Goal: Task Accomplishment & Management: Manage account settings

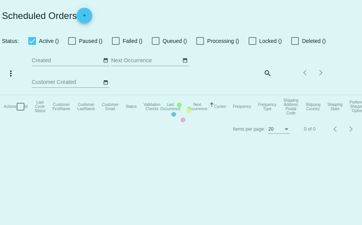
checkbox input "true"
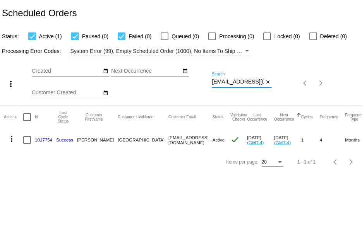
drag, startPoint x: 212, startPoint y: 81, endPoint x: 284, endPoint y: 83, distance: 72.0
click at [285, 83] on div "more_vert Oct Jan Feb Mar [DATE]" at bounding box center [181, 80] width 362 height 49
drag, startPoint x: 212, startPoint y: 82, endPoint x: 289, endPoint y: 84, distance: 77.8
click at [289, 84] on div "more_vert Oct Jan Feb Mar [DATE]" at bounding box center [181, 80] width 362 height 49
paste input "[EMAIL_ADDRESS]"
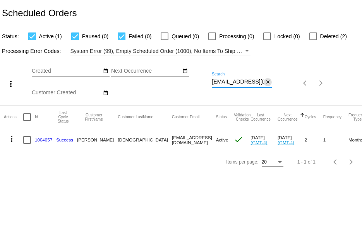
scroll to position [0, 9]
drag, startPoint x: 212, startPoint y: 82, endPoint x: 283, endPoint y: 77, distance: 71.4
click at [279, 80] on div "more_vert Oct Jan Feb Mar [DATE]" at bounding box center [181, 80] width 362 height 49
paste input "lgilderhus"
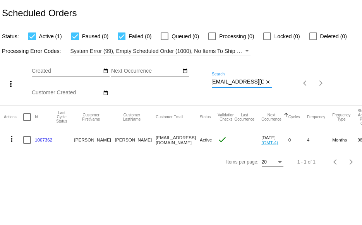
type input "[EMAIL_ADDRESS][DOMAIN_NAME]"
click at [42, 139] on link "1007362" at bounding box center [43, 139] width 17 height 5
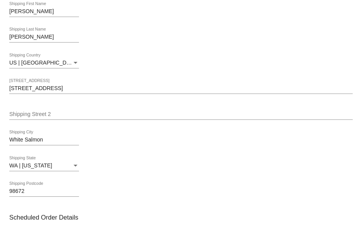
scroll to position [194, 0]
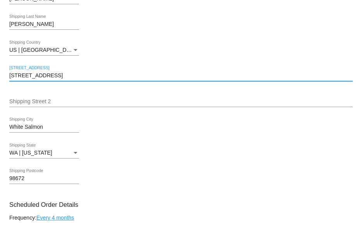
drag, startPoint x: 46, startPoint y: 77, endPoint x: 4, endPoint y: 79, distance: 42.6
paste input "[STREET_ADDRESS]"
drag, startPoint x: 53, startPoint y: 75, endPoint x: 105, endPoint y: 76, distance: 51.9
click at [105, 76] on input "[STREET_ADDRESS]" at bounding box center [180, 76] width 343 height 6
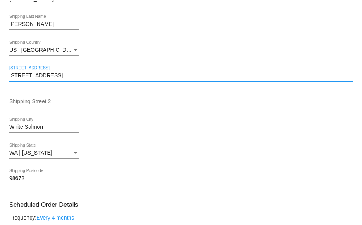
click at [49, 77] on input "[STREET_ADDRESS]" at bounding box center [180, 76] width 343 height 6
type input "[STREET_ADDRESS]"
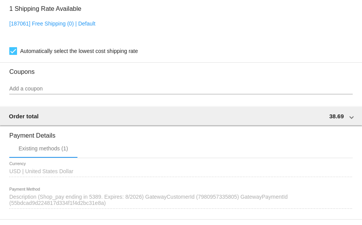
scroll to position [667, 0]
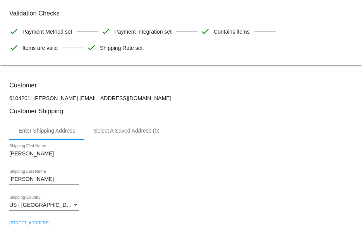
scroll to position [0, 0]
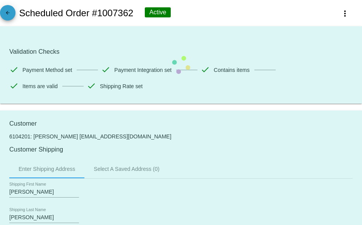
click at [12, 11] on mat-icon "arrow_back" at bounding box center [7, 14] width 9 height 9
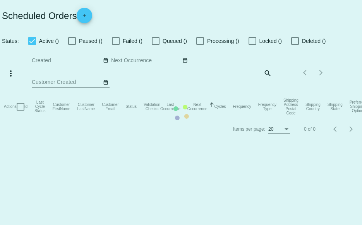
checkbox input "true"
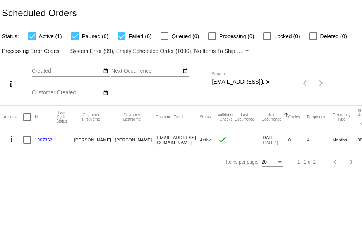
click at [40, 140] on link "1007362" at bounding box center [43, 139] width 17 height 5
